Goal: Task Accomplishment & Management: Manage account settings

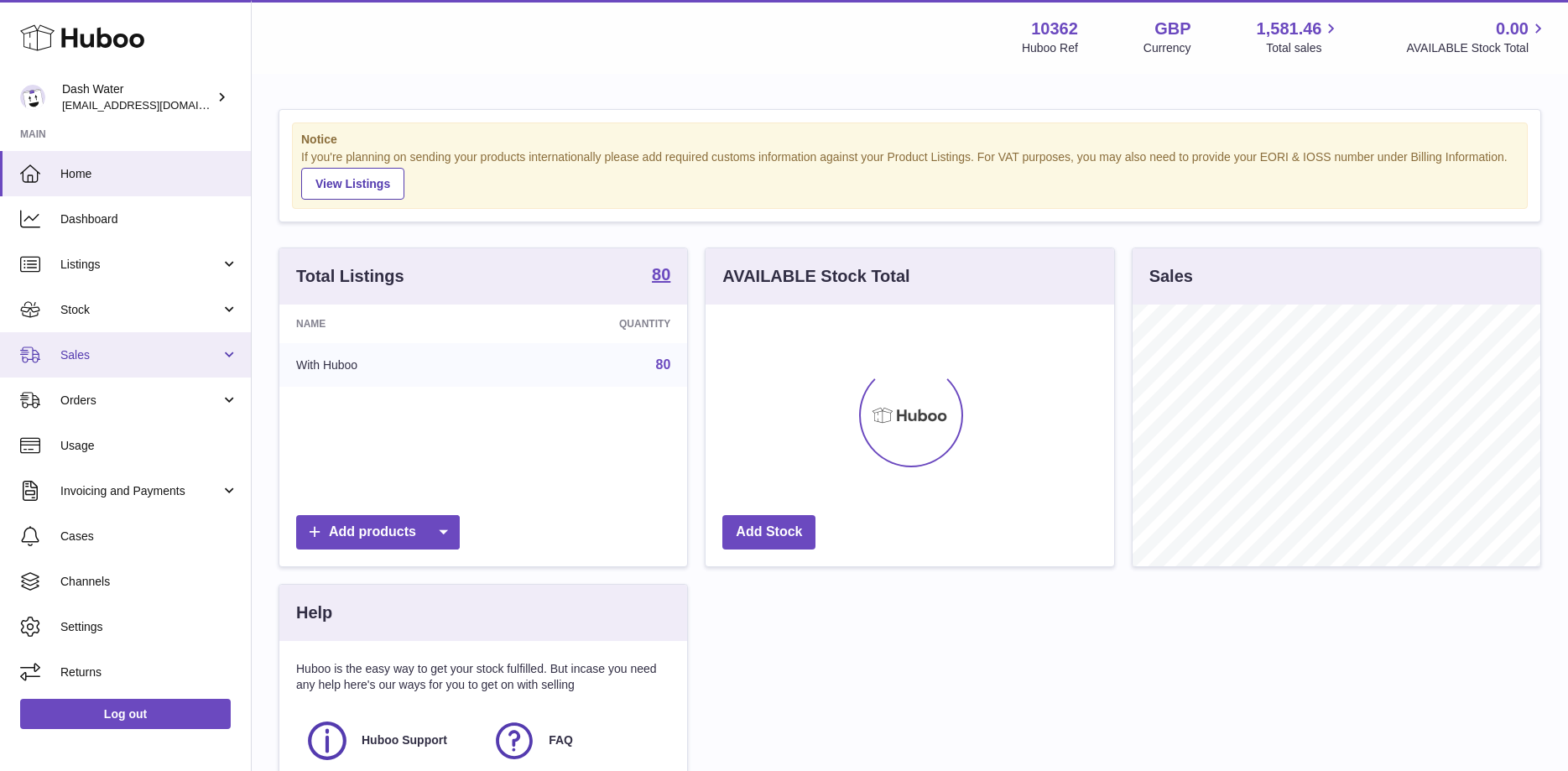
scroll to position [262, 408]
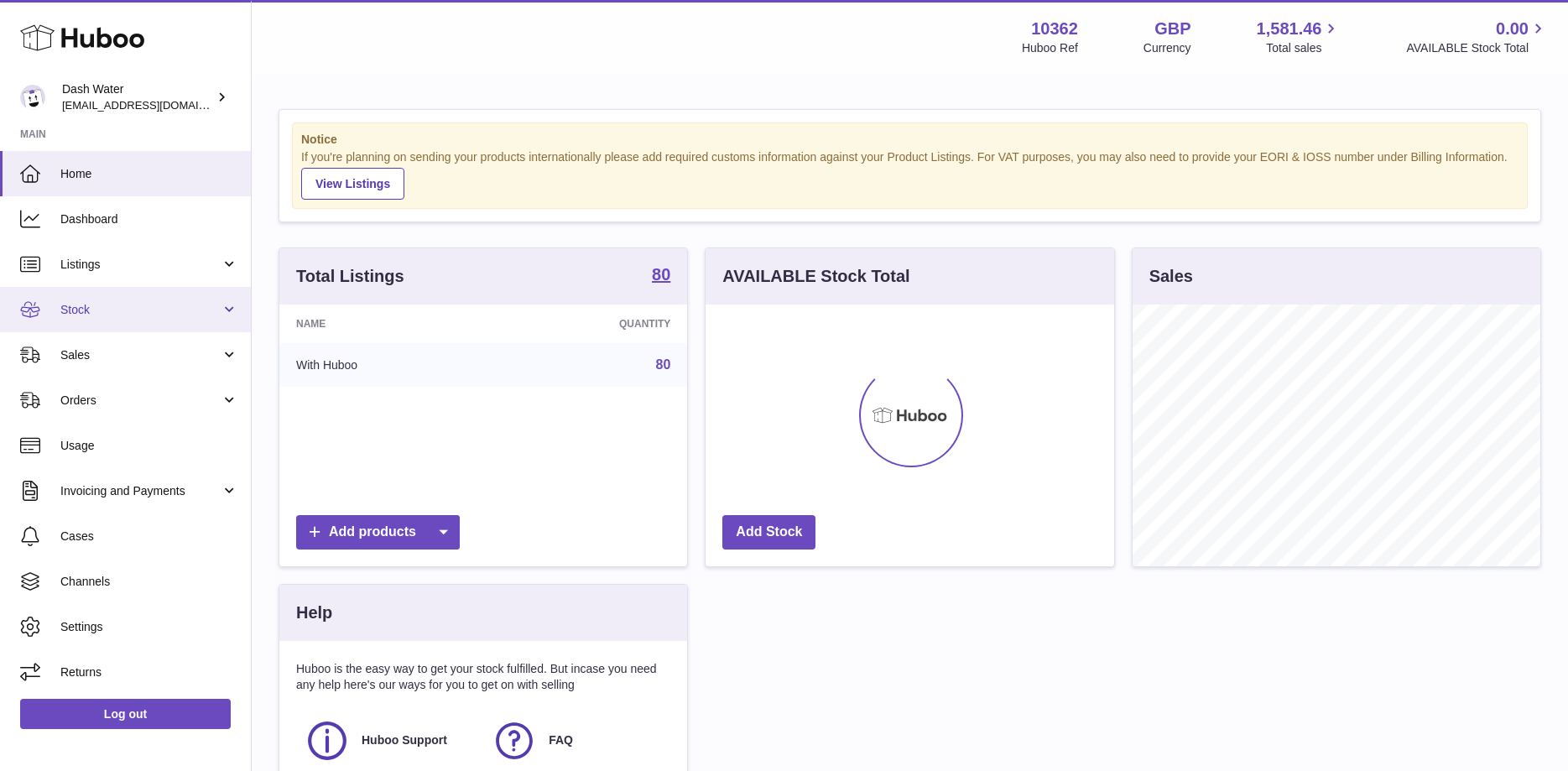
click at [134, 320] on link "Stock" at bounding box center [125, 310] width 251 height 46
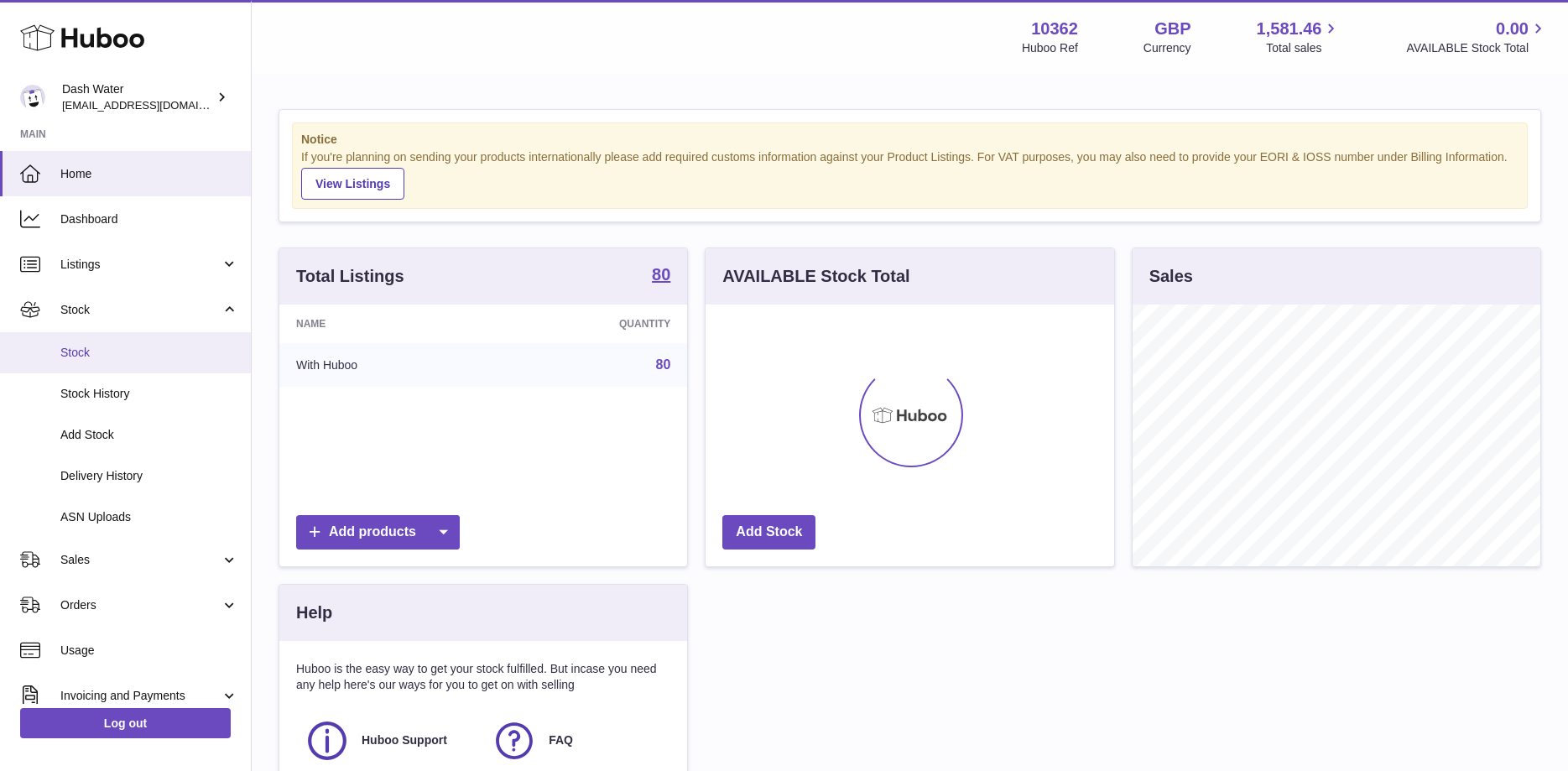
click at [78, 363] on link "Stock" at bounding box center [125, 352] width 251 height 41
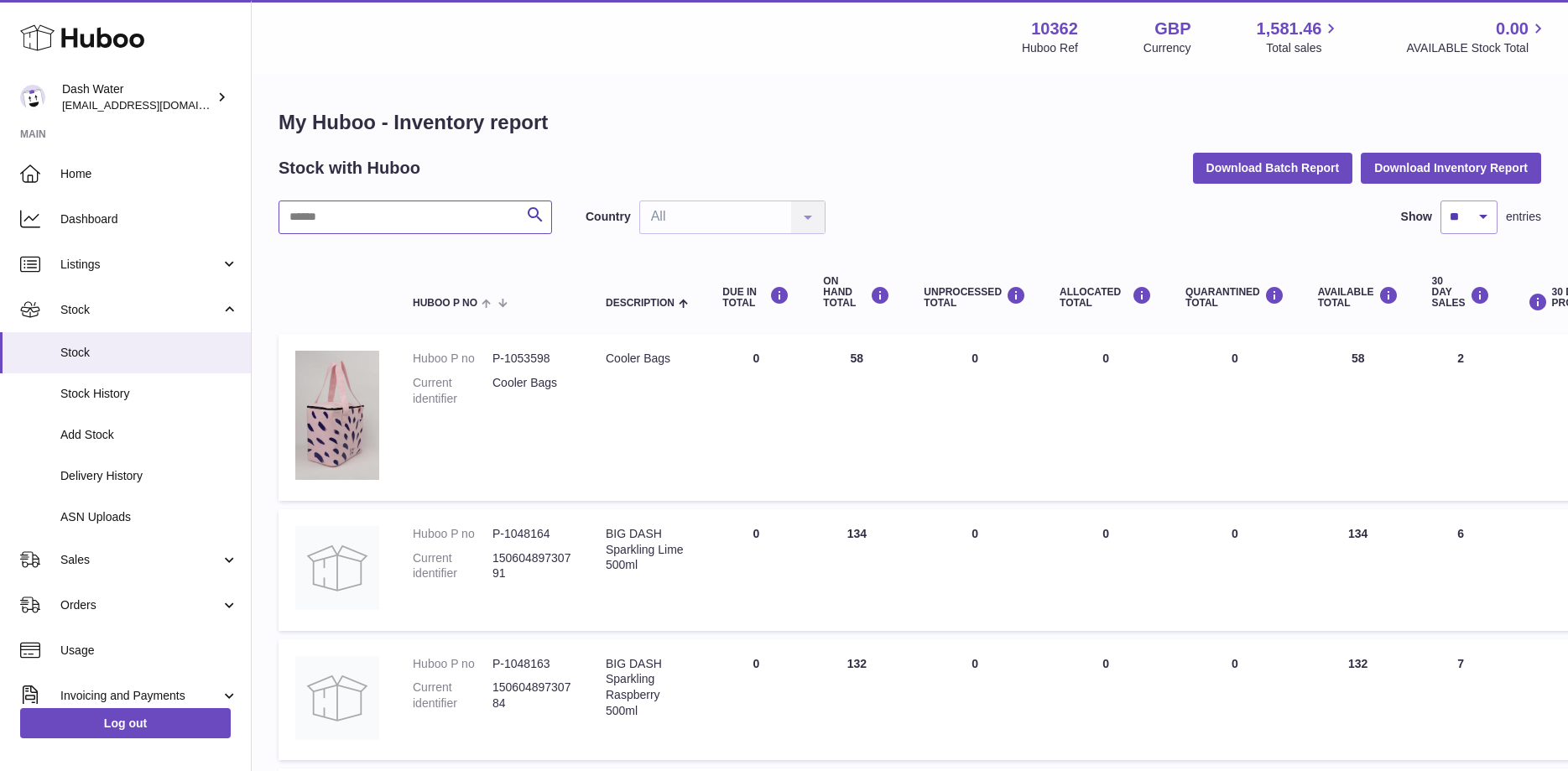
click at [417, 223] on input "text" at bounding box center [415, 217] width 274 height 34
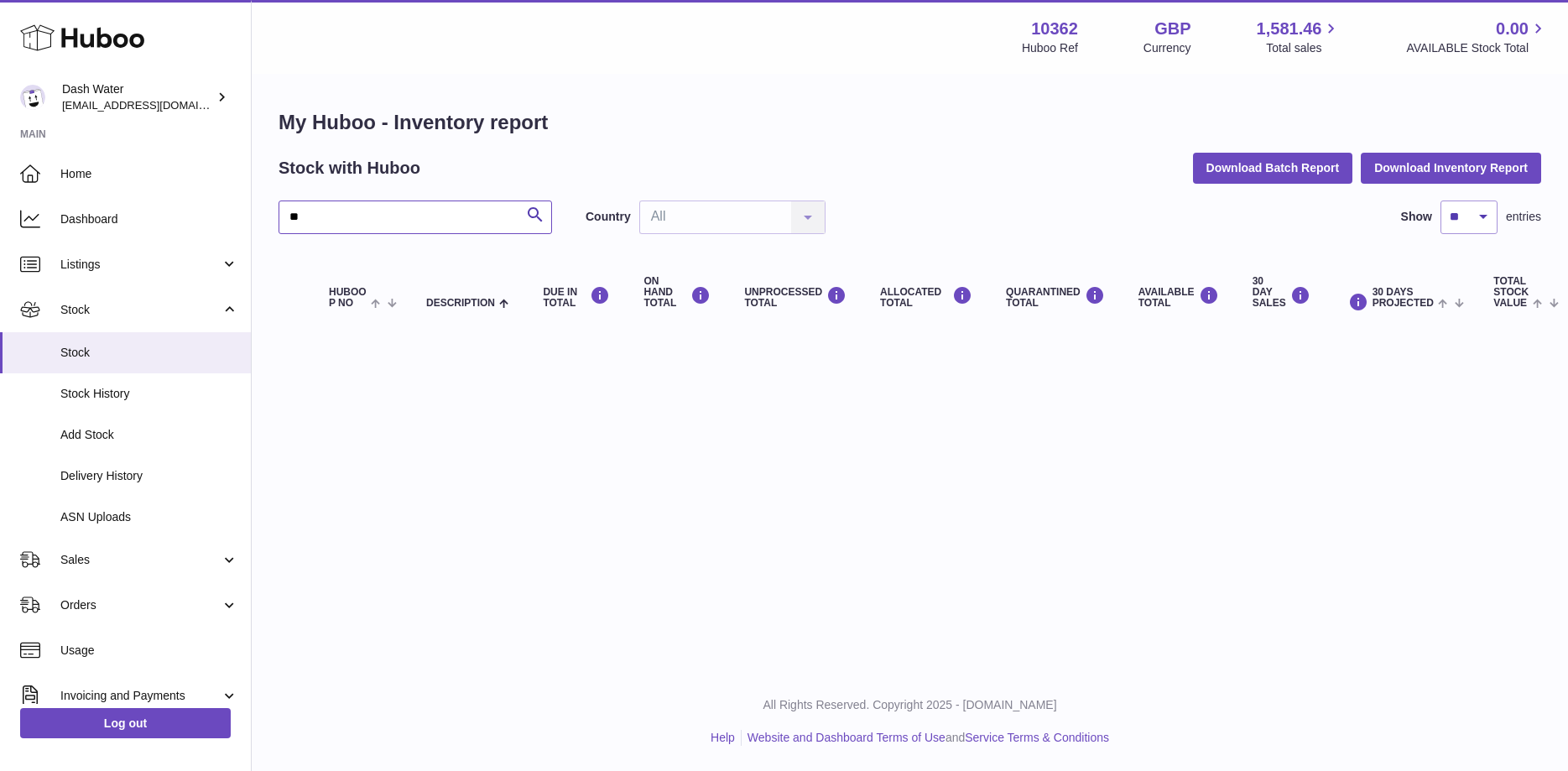
type input "*"
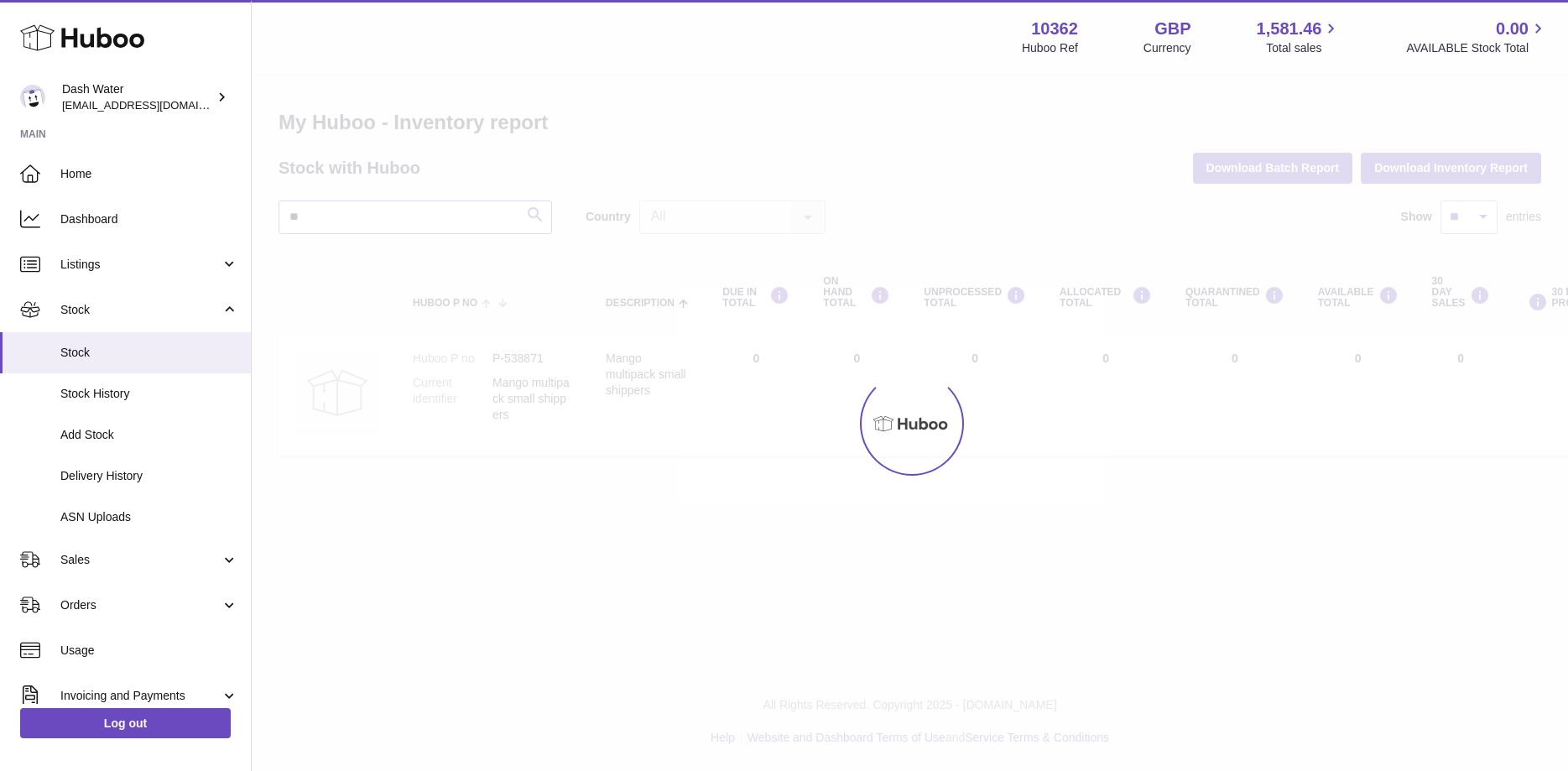
type input "*"
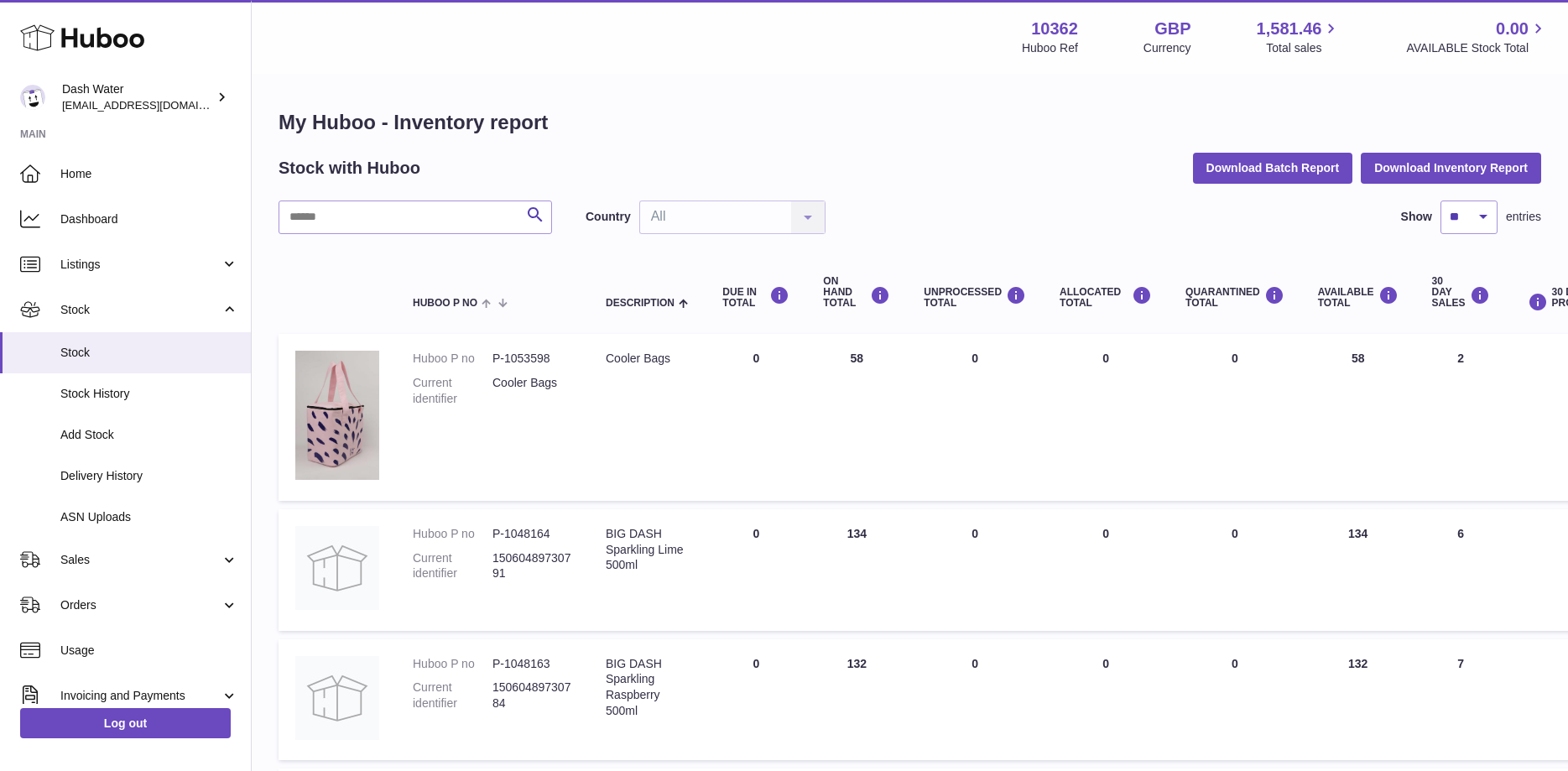
click at [691, 340] on td "Description Cooler Bags" at bounding box center [648, 417] width 117 height 167
